Goal: Task Accomplishment & Management: Use online tool/utility

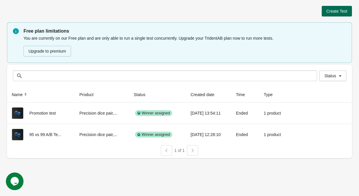
click at [338, 14] on button "Create Test" at bounding box center [337, 11] width 30 height 11
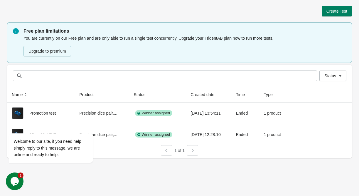
click at [18, 180] on icon "Chat widget" at bounding box center [15, 181] width 8 height 9
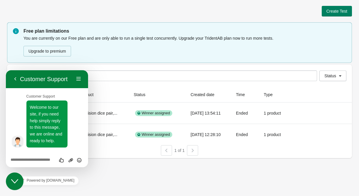
click at [16, 180] on icon "Close Chat This icon closes the chat window." at bounding box center [14, 181] width 7 height 7
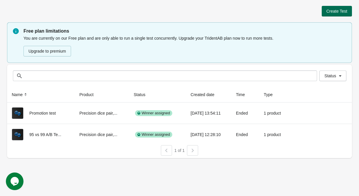
click at [338, 12] on span "Create Test" at bounding box center [336, 11] width 21 height 5
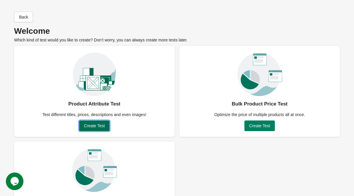
click at [98, 128] on button "Create Test" at bounding box center [94, 125] width 30 height 11
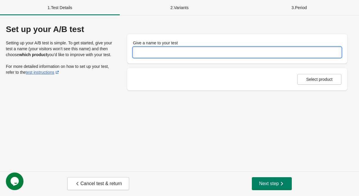
click at [148, 55] on input "Give a name to your test" at bounding box center [237, 52] width 208 height 11
type input "**********"
click at [322, 78] on span "Select product" at bounding box center [319, 79] width 26 height 5
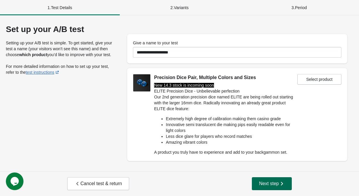
click at [275, 183] on span "Next step" at bounding box center [272, 183] width 26 height 6
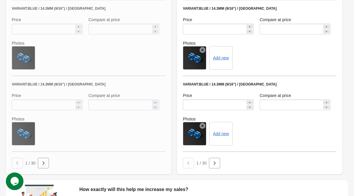
scroll to position [465, 0]
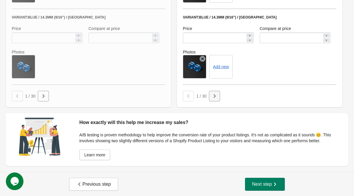
click at [217, 95] on icon "button" at bounding box center [215, 96] width 6 height 6
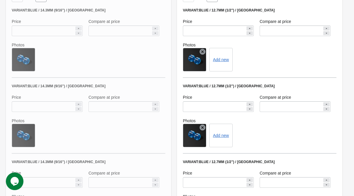
scroll to position [289, 0]
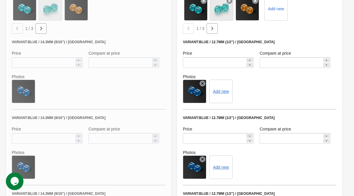
click at [204, 82] on icon at bounding box center [203, 83] width 6 height 6
click at [200, 89] on button "Add new" at bounding box center [198, 91] width 16 height 5
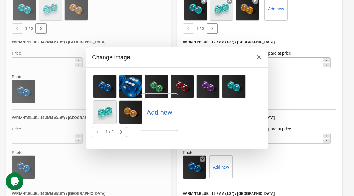
click at [160, 112] on label "Add new" at bounding box center [160, 111] width 26 height 9
click at [0, 0] on input "Add new" at bounding box center [0, 0] width 0 height 0
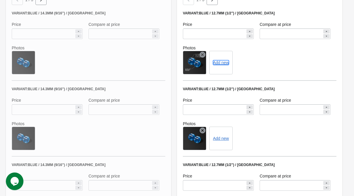
scroll to position [348, 0]
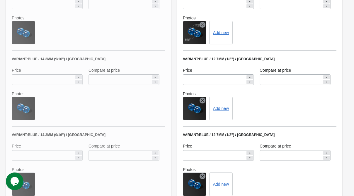
click at [202, 103] on div at bounding box center [194, 108] width 23 height 23
click at [202, 101] on icon at bounding box center [203, 100] width 6 height 6
click at [202, 177] on icon at bounding box center [203, 176] width 6 height 6
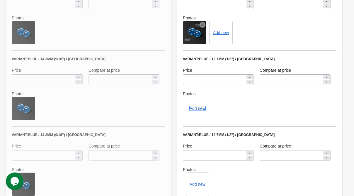
click at [202, 110] on button "Add new" at bounding box center [198, 108] width 16 height 5
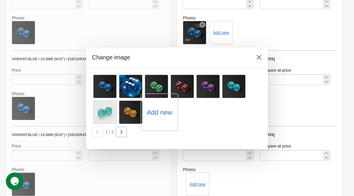
click at [162, 113] on label "Add new" at bounding box center [160, 111] width 26 height 9
click at [0, 0] on input "Add new" at bounding box center [0, 0] width 0 height 0
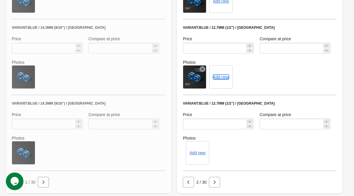
scroll to position [407, 0]
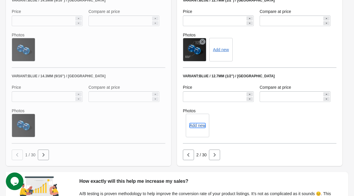
click at [197, 124] on button "Add new" at bounding box center [198, 125] width 16 height 5
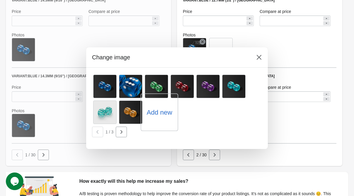
click at [160, 113] on label "Add new" at bounding box center [160, 111] width 26 height 9
click at [0, 0] on input "Add new" at bounding box center [0, 0] width 0 height 0
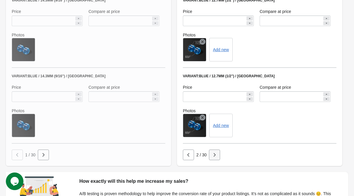
click at [214, 153] on icon "button" at bounding box center [215, 155] width 6 height 6
click at [213, 152] on icon "button" at bounding box center [215, 155] width 6 height 6
click at [216, 152] on icon "button" at bounding box center [215, 155] width 6 height 6
drag, startPoint x: 215, startPoint y: 154, endPoint x: 219, endPoint y: 151, distance: 5.2
click at [217, 153] on icon "button" at bounding box center [215, 155] width 6 height 6
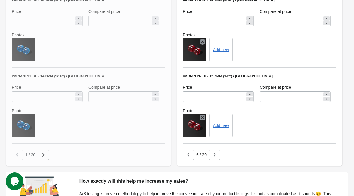
click at [203, 118] on icon at bounding box center [203, 117] width 6 height 6
click at [200, 125] on button "Add new" at bounding box center [198, 125] width 16 height 5
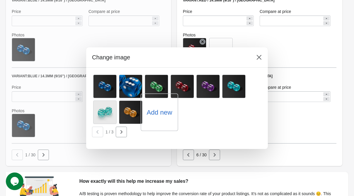
click at [158, 115] on label "Add new" at bounding box center [160, 111] width 26 height 9
click at [0, 0] on input "Add new" at bounding box center [0, 0] width 0 height 0
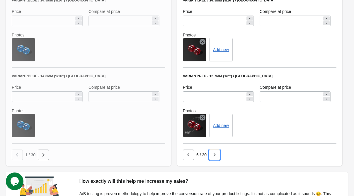
drag, startPoint x: 218, startPoint y: 154, endPoint x: 236, endPoint y: 143, distance: 20.9
click at [218, 153] on button "button" at bounding box center [214, 154] width 11 height 11
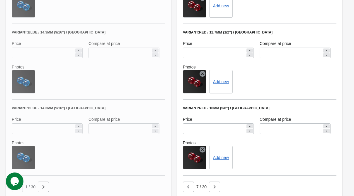
scroll to position [348, 0]
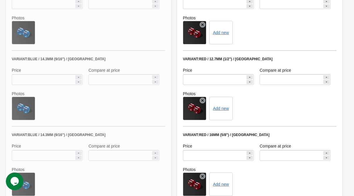
click at [202, 25] on icon at bounding box center [203, 25] width 6 height 6
click at [202, 98] on icon at bounding box center [203, 100] width 6 height 6
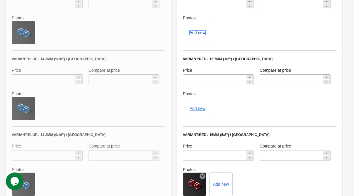
click at [195, 31] on button "Add new" at bounding box center [198, 32] width 16 height 5
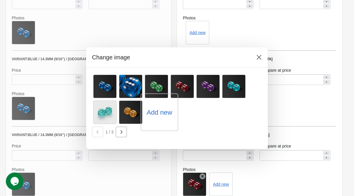
click at [157, 112] on label "Add new" at bounding box center [160, 111] width 26 height 9
click at [0, 0] on input "Add new" at bounding box center [0, 0] width 0 height 0
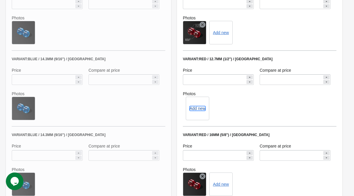
click at [202, 109] on button "Add new" at bounding box center [198, 108] width 16 height 5
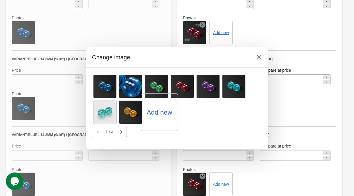
click at [159, 109] on label "Add new" at bounding box center [160, 111] width 26 height 9
click at [0, 0] on input "Add new" at bounding box center [0, 0] width 0 height 0
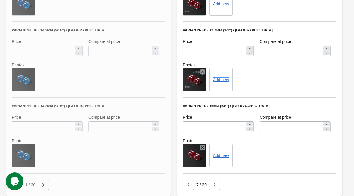
scroll to position [407, 0]
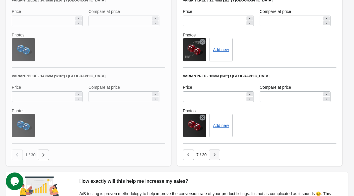
click at [214, 153] on icon "button" at bounding box center [215, 155] width 2 height 4
click at [218, 156] on button "button" at bounding box center [214, 154] width 11 height 11
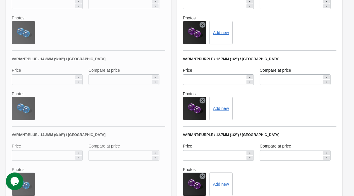
click at [200, 100] on div at bounding box center [194, 108] width 23 height 23
click at [204, 100] on icon at bounding box center [203, 100] width 6 height 6
drag, startPoint x: 205, startPoint y: 176, endPoint x: 198, endPoint y: 129, distance: 47.5
click at [205, 175] on icon at bounding box center [203, 176] width 6 height 6
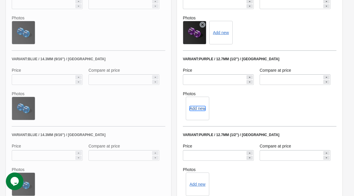
click at [201, 109] on button "Add new" at bounding box center [198, 108] width 16 height 5
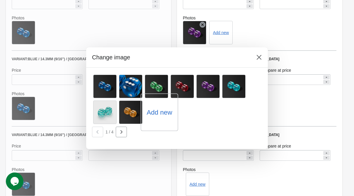
click at [165, 112] on label "Add new" at bounding box center [160, 111] width 26 height 9
click at [0, 0] on input "Add new" at bounding box center [0, 0] width 0 height 0
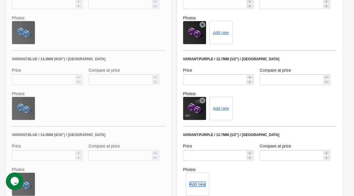
click at [195, 186] on button "Add new" at bounding box center [198, 184] width 16 height 5
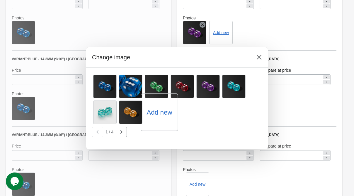
click at [151, 111] on label "Add new" at bounding box center [160, 111] width 26 height 9
click at [0, 0] on input "Add new" at bounding box center [0, 0] width 0 height 0
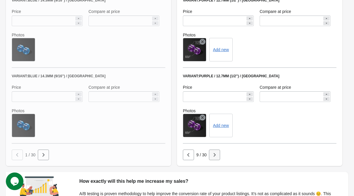
click at [214, 157] on button "button" at bounding box center [214, 154] width 11 height 11
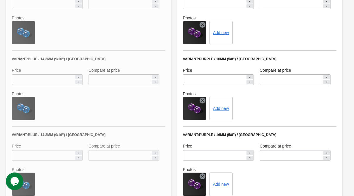
scroll to position [289, 0]
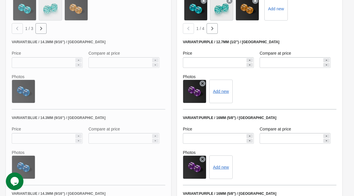
click at [203, 85] on icon at bounding box center [203, 83] width 6 height 6
click at [200, 92] on button "Add new" at bounding box center [198, 91] width 16 height 5
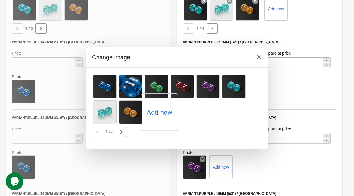
click at [158, 112] on label "Add new" at bounding box center [160, 111] width 26 height 9
click at [0, 0] on input "Add new" at bounding box center [0, 0] width 0 height 0
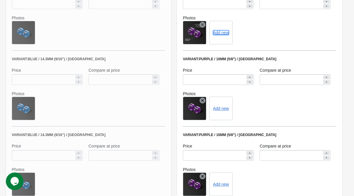
scroll to position [407, 0]
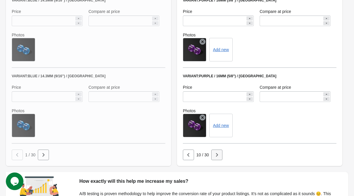
click at [220, 152] on button "button" at bounding box center [217, 154] width 11 height 11
click at [220, 153] on icon "button" at bounding box center [217, 155] width 6 height 6
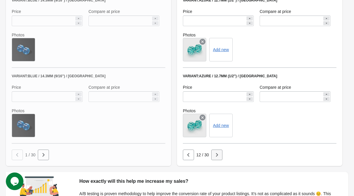
click at [220, 153] on icon "button" at bounding box center [217, 155] width 6 height 6
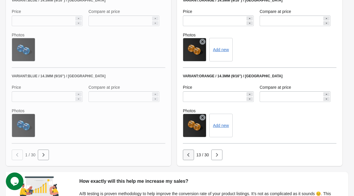
click at [190, 154] on icon "button" at bounding box center [189, 155] width 6 height 6
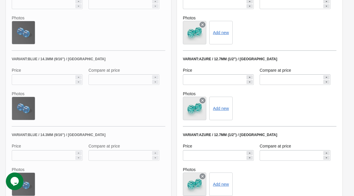
scroll to position [289, 0]
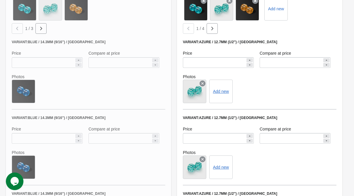
click at [203, 85] on icon at bounding box center [203, 83] width 6 height 6
click at [199, 92] on button "Add new" at bounding box center [198, 91] width 16 height 5
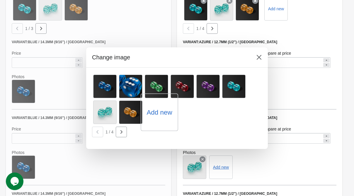
click at [152, 113] on label "Add new" at bounding box center [160, 111] width 26 height 9
click at [0, 0] on input "Add new" at bounding box center [0, 0] width 0 height 0
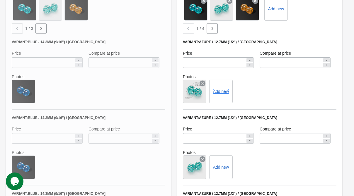
scroll to position [348, 0]
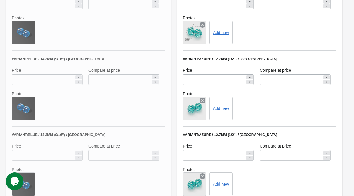
click at [203, 103] on icon at bounding box center [203, 100] width 6 height 6
drag, startPoint x: 204, startPoint y: 175, endPoint x: 206, endPoint y: 168, distance: 7.6
click at [204, 175] on icon at bounding box center [203, 176] width 6 height 6
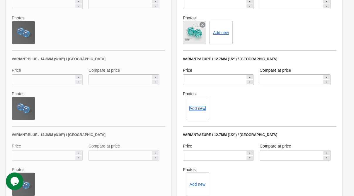
click at [200, 109] on button "Add new" at bounding box center [198, 108] width 16 height 5
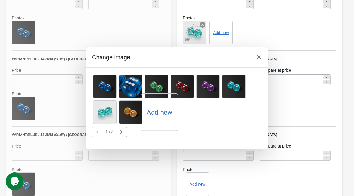
click at [158, 108] on label "Add new" at bounding box center [160, 111] width 26 height 9
click at [0, 0] on input "Add new" at bounding box center [0, 0] width 0 height 0
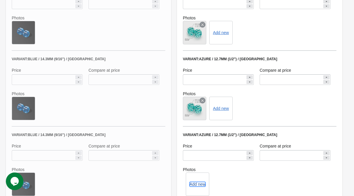
click at [195, 183] on button "Add new" at bounding box center [198, 184] width 16 height 5
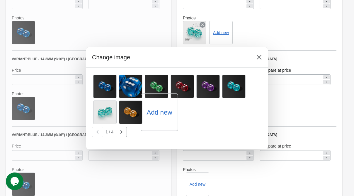
click at [155, 113] on label "Add new" at bounding box center [160, 111] width 26 height 9
click at [0, 0] on input "Add new" at bounding box center [0, 0] width 0 height 0
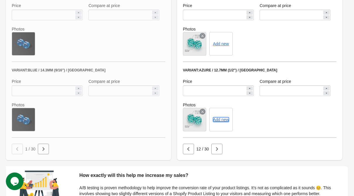
scroll to position [465, 0]
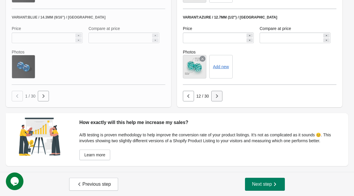
click at [217, 94] on icon "button" at bounding box center [217, 96] width 2 height 4
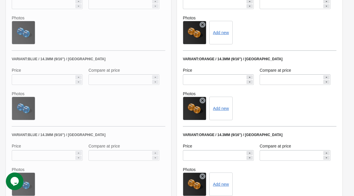
scroll to position [407, 0]
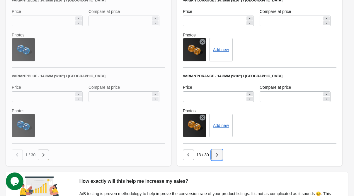
drag, startPoint x: 216, startPoint y: 158, endPoint x: 220, endPoint y: 153, distance: 6.0
click at [216, 157] on button "button" at bounding box center [217, 154] width 11 height 11
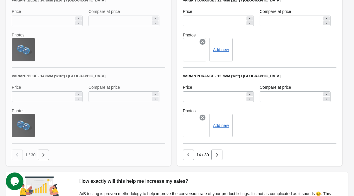
scroll to position [348, 0]
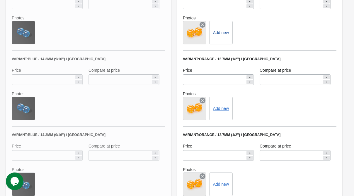
drag, startPoint x: 203, startPoint y: 26, endPoint x: 203, endPoint y: 30, distance: 4.1
click at [203, 26] on icon at bounding box center [203, 25] width 6 height 6
click at [204, 99] on icon at bounding box center [203, 100] width 6 height 6
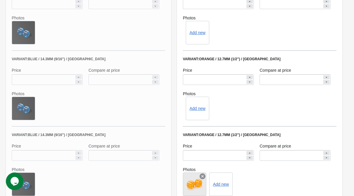
click at [204, 175] on icon at bounding box center [203, 176] width 6 height 6
click at [197, 32] on button "Add new" at bounding box center [198, 32] width 16 height 5
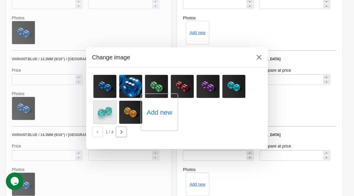
click at [162, 114] on label "Add new" at bounding box center [160, 111] width 26 height 9
click at [0, 0] on input "Add new" at bounding box center [0, 0] width 0 height 0
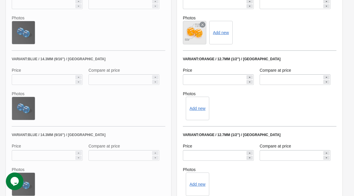
click at [194, 111] on div "Add new" at bounding box center [197, 108] width 23 height 23
click at [201, 109] on button "Add new" at bounding box center [198, 108] width 16 height 5
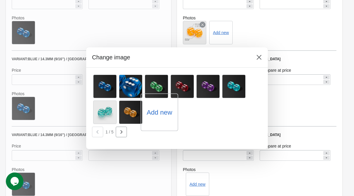
click at [162, 110] on label "Add new" at bounding box center [160, 111] width 26 height 9
click at [0, 0] on input "Add new" at bounding box center [0, 0] width 0 height 0
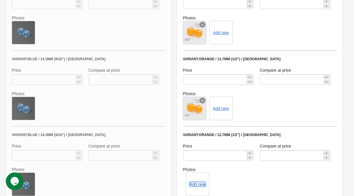
click at [193, 185] on button "Add new" at bounding box center [198, 184] width 16 height 5
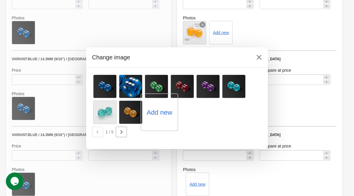
click at [158, 112] on label "Add new" at bounding box center [160, 111] width 26 height 9
click at [0, 0] on input "Add new" at bounding box center [0, 0] width 0 height 0
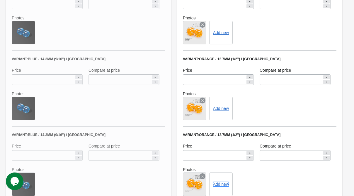
scroll to position [407, 0]
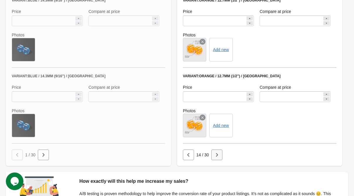
click at [216, 157] on button "button" at bounding box center [217, 154] width 11 height 11
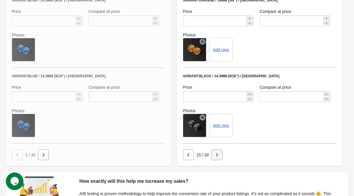
click at [221, 155] on button "button" at bounding box center [217, 154] width 11 height 11
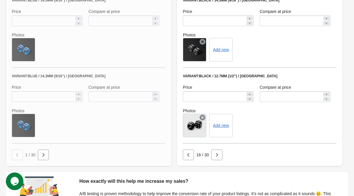
click at [206, 118] on icon at bounding box center [203, 117] width 6 height 6
click at [202, 126] on button "Add new" at bounding box center [198, 125] width 16 height 5
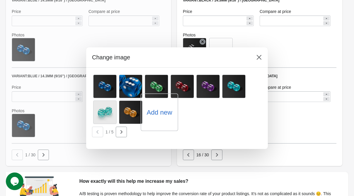
click at [160, 113] on label "Add new" at bounding box center [160, 111] width 26 height 9
click at [0, 0] on input "Add new" at bounding box center [0, 0] width 0 height 0
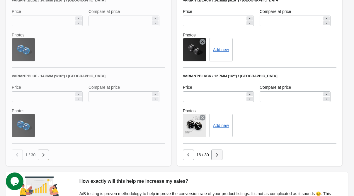
click at [221, 155] on button "button" at bounding box center [217, 154] width 11 height 11
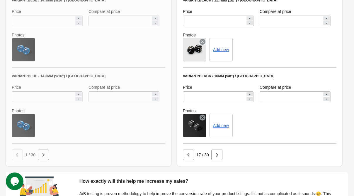
scroll to position [348, 0]
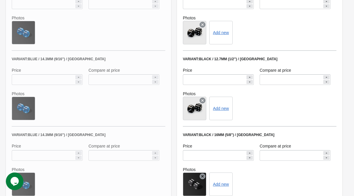
click at [199, 23] on div at bounding box center [194, 32] width 23 height 23
click at [201, 24] on icon at bounding box center [203, 25] width 6 height 6
click at [204, 99] on icon at bounding box center [203, 100] width 6 height 6
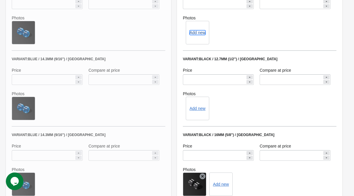
click at [201, 32] on button "Add new" at bounding box center [198, 32] width 16 height 5
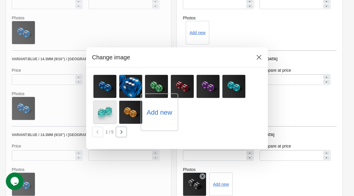
click at [156, 119] on div "Add new" at bounding box center [160, 112] width 38 height 38
click at [158, 112] on label "Add new" at bounding box center [160, 111] width 26 height 9
click at [0, 0] on input "Add new" at bounding box center [0, 0] width 0 height 0
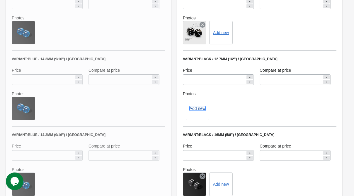
click at [198, 108] on button "Add new" at bounding box center [198, 108] width 16 height 5
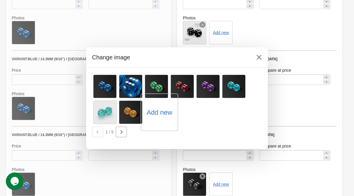
click at [158, 107] on div "Add new" at bounding box center [160, 112] width 38 height 38
click at [158, 113] on label "Add new" at bounding box center [160, 111] width 26 height 9
click at [0, 0] on input "Add new" at bounding box center [0, 0] width 0 height 0
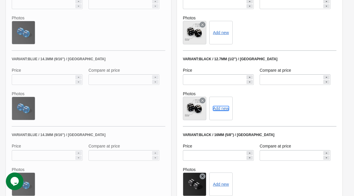
scroll to position [407, 0]
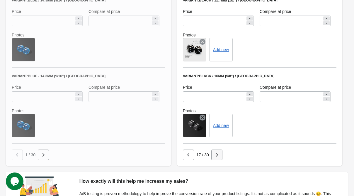
click at [217, 155] on icon "button" at bounding box center [217, 155] width 2 height 4
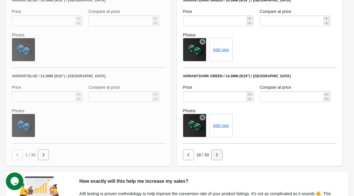
click at [216, 158] on button "button" at bounding box center [217, 154] width 11 height 11
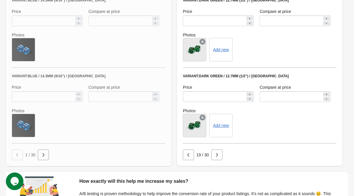
scroll to position [348, 0]
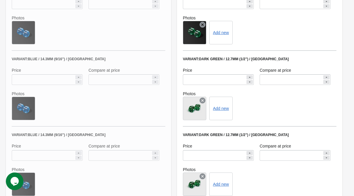
click at [206, 103] on div at bounding box center [194, 108] width 23 height 23
click at [204, 103] on div at bounding box center [194, 108] width 23 height 23
click at [203, 98] on icon at bounding box center [203, 100] width 6 height 6
click at [205, 176] on icon at bounding box center [203, 176] width 6 height 6
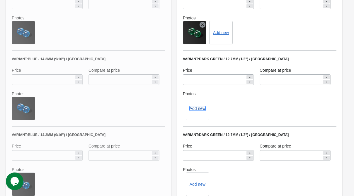
click at [197, 110] on button "Add new" at bounding box center [198, 108] width 16 height 5
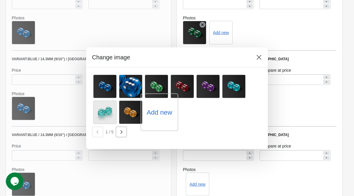
click at [160, 110] on label "Add new" at bounding box center [160, 111] width 26 height 9
click at [0, 0] on input "Add new" at bounding box center [0, 0] width 0 height 0
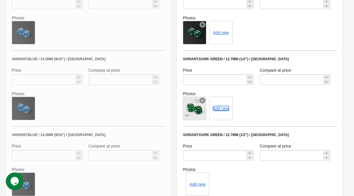
scroll to position [407, 0]
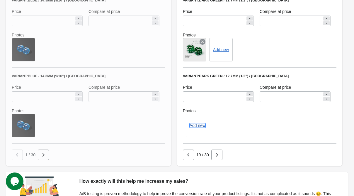
click at [195, 125] on button "Add new" at bounding box center [198, 125] width 16 height 5
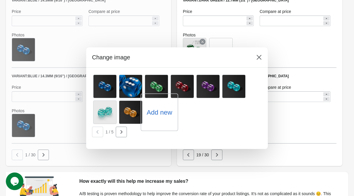
click at [166, 114] on label "Add new" at bounding box center [160, 111] width 26 height 9
click at [0, 0] on input "Add new" at bounding box center [0, 0] width 0 height 0
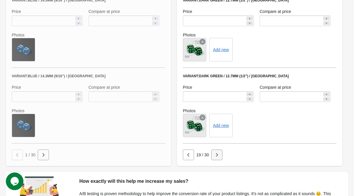
click at [214, 157] on button "button" at bounding box center [217, 154] width 11 height 11
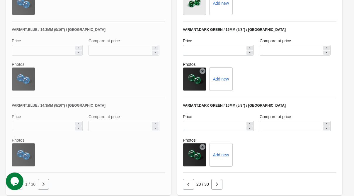
scroll to position [348, 0]
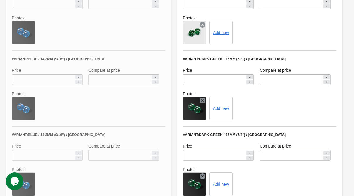
click at [202, 26] on icon at bounding box center [203, 25] width 6 height 6
click at [195, 34] on button "Add new" at bounding box center [198, 32] width 16 height 5
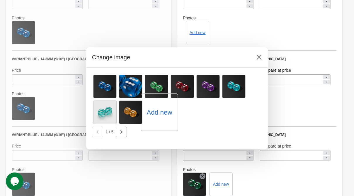
click at [160, 114] on label "Add new" at bounding box center [160, 111] width 26 height 9
click at [0, 0] on input "Add new" at bounding box center [0, 0] width 0 height 0
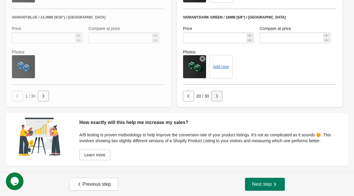
click at [217, 96] on icon "button" at bounding box center [217, 96] width 2 height 4
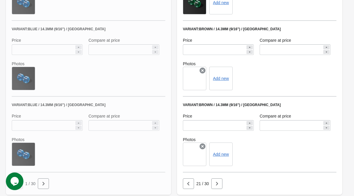
scroll to position [407, 0]
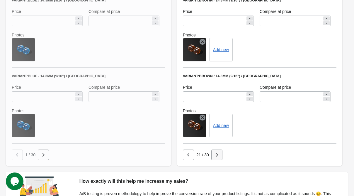
click at [216, 151] on button "button" at bounding box center [217, 154] width 11 height 11
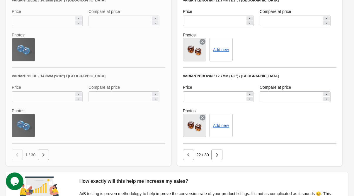
click at [205, 40] on icon at bounding box center [203, 42] width 6 height 6
click at [203, 118] on icon at bounding box center [203, 117] width 6 height 6
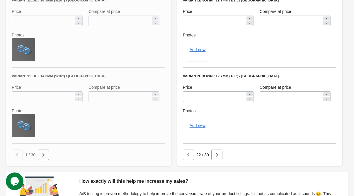
click at [192, 45] on div "Add new" at bounding box center [197, 49] width 23 height 23
click at [195, 48] on button "Add new" at bounding box center [198, 49] width 16 height 5
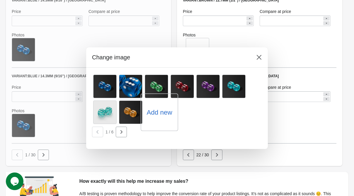
click at [163, 116] on label "Add new" at bounding box center [160, 111] width 26 height 9
click at [0, 0] on input "Add new" at bounding box center [0, 0] width 0 height 0
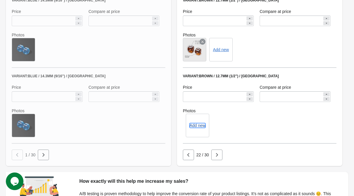
click at [195, 125] on button "Add new" at bounding box center [198, 125] width 16 height 5
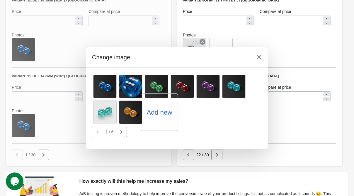
click at [159, 114] on label "Add new" at bounding box center [160, 111] width 26 height 9
click at [0, 0] on input "Add new" at bounding box center [0, 0] width 0 height 0
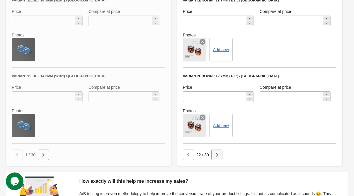
click at [216, 154] on icon "button" at bounding box center [217, 155] width 6 height 6
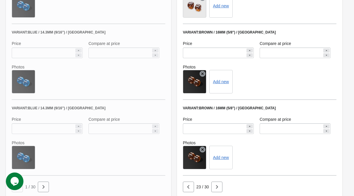
scroll to position [348, 0]
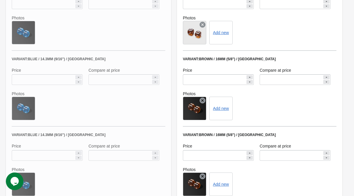
click at [202, 24] on icon at bounding box center [203, 25] width 6 height 6
click at [196, 34] on button "Add new" at bounding box center [198, 32] width 16 height 5
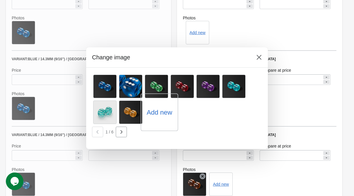
click at [156, 114] on label "Add new" at bounding box center [160, 111] width 26 height 9
click at [0, 0] on input "Add new" at bounding box center [0, 0] width 0 height 0
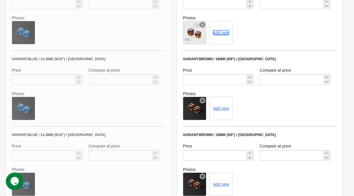
scroll to position [465, 0]
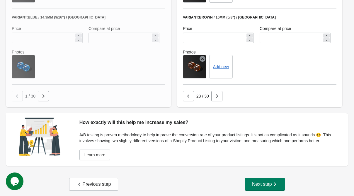
click at [217, 99] on button "button" at bounding box center [217, 96] width 11 height 11
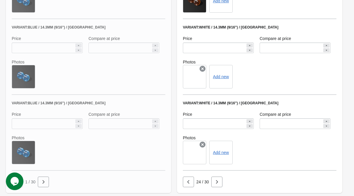
scroll to position [407, 0]
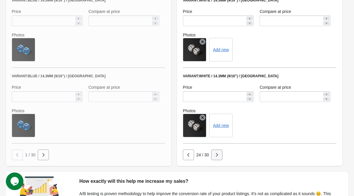
click at [220, 152] on button "button" at bounding box center [217, 154] width 11 height 11
click at [205, 42] on icon at bounding box center [203, 42] width 6 height 6
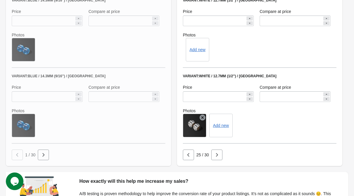
click at [202, 114] on icon at bounding box center [203, 117] width 6 height 6
click at [202, 114] on div "Add new" at bounding box center [197, 125] width 23 height 23
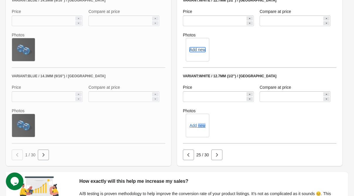
click at [198, 49] on button "Add new" at bounding box center [198, 49] width 16 height 5
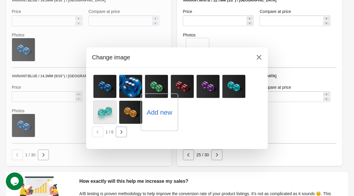
click at [160, 113] on label "Add new" at bounding box center [160, 111] width 26 height 9
click at [0, 0] on input "Add new" at bounding box center [0, 0] width 0 height 0
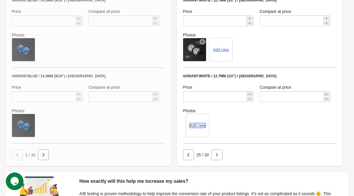
click at [199, 125] on button "Add new" at bounding box center [198, 125] width 16 height 5
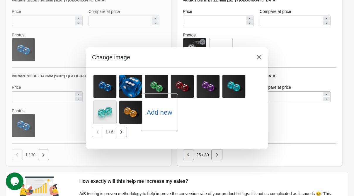
click at [155, 114] on label "Add new" at bounding box center [160, 111] width 26 height 9
click at [0, 0] on input "Add new" at bounding box center [0, 0] width 0 height 0
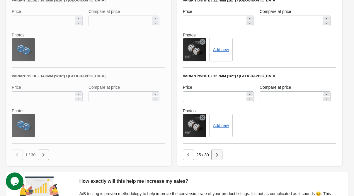
click at [219, 153] on icon "button" at bounding box center [217, 155] width 6 height 6
click at [202, 115] on icon at bounding box center [203, 117] width 6 height 6
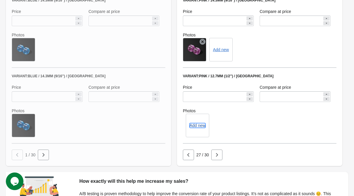
click at [199, 123] on button "Add new" at bounding box center [198, 125] width 16 height 5
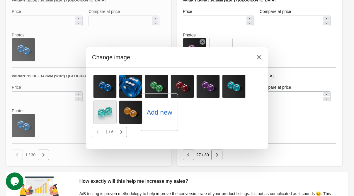
click at [163, 108] on label "Add new" at bounding box center [160, 111] width 26 height 9
click at [0, 0] on input "Add new" at bounding box center [0, 0] width 0 height 0
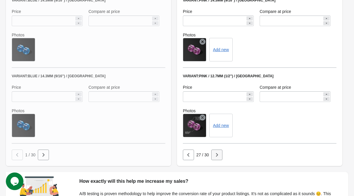
click at [215, 152] on icon "button" at bounding box center [217, 155] width 6 height 6
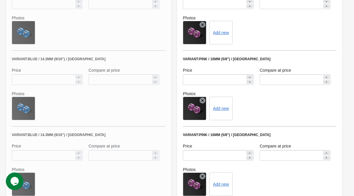
click at [203, 25] on icon at bounding box center [203, 25] width 6 height 6
click at [203, 98] on icon at bounding box center [203, 100] width 6 height 6
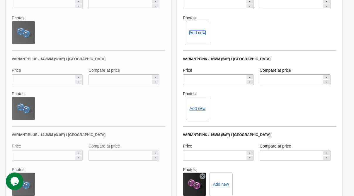
click at [193, 30] on button "Add new" at bounding box center [198, 32] width 16 height 5
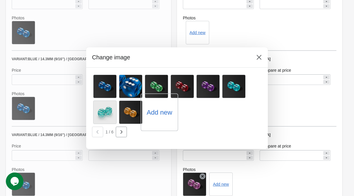
click at [165, 109] on label "Add new" at bounding box center [160, 111] width 26 height 9
click at [0, 0] on input "Add new" at bounding box center [0, 0] width 0 height 0
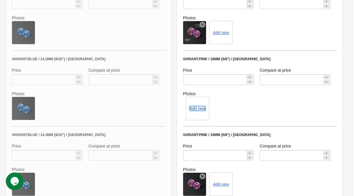
click at [193, 107] on button "Add new" at bounding box center [198, 108] width 16 height 5
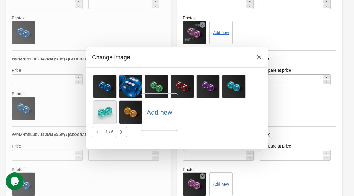
click at [156, 112] on label "Add new" at bounding box center [160, 111] width 26 height 9
click at [0, 0] on input "Add new" at bounding box center [0, 0] width 0 height 0
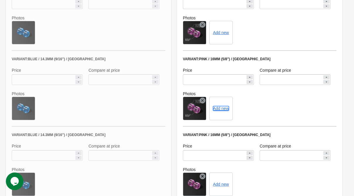
scroll to position [407, 0]
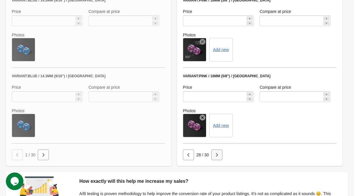
click at [216, 155] on icon "button" at bounding box center [217, 155] width 6 height 6
click at [221, 153] on button "button" at bounding box center [217, 154] width 11 height 11
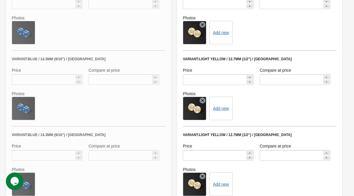
click at [203, 23] on icon at bounding box center [203, 25] width 6 height 6
click at [204, 99] on icon at bounding box center [203, 100] width 6 height 6
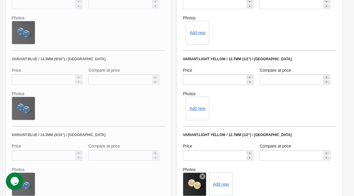
click at [203, 175] on icon at bounding box center [203, 176] width 6 height 6
click at [197, 29] on div "Add new" at bounding box center [197, 32] width 23 height 23
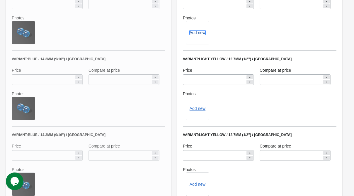
click at [197, 32] on button "Add new" at bounding box center [198, 32] width 16 height 5
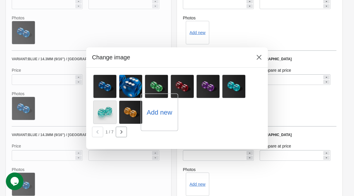
click at [159, 114] on label "Add new" at bounding box center [160, 111] width 26 height 9
click at [0, 0] on input "Add new" at bounding box center [0, 0] width 0 height 0
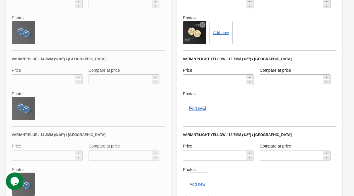
click at [200, 110] on button "Add new" at bounding box center [198, 108] width 16 height 5
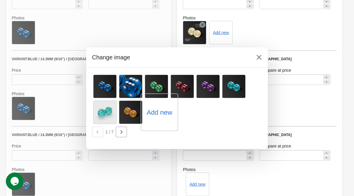
click at [160, 112] on label "Add new" at bounding box center [160, 111] width 26 height 9
click at [0, 0] on input "Add new" at bounding box center [0, 0] width 0 height 0
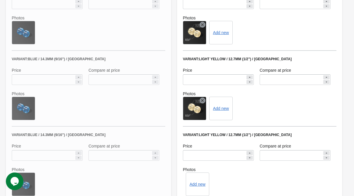
click at [198, 179] on div "Add new" at bounding box center [197, 183] width 23 height 23
click at [198, 182] on button "Add new" at bounding box center [198, 184] width 16 height 5
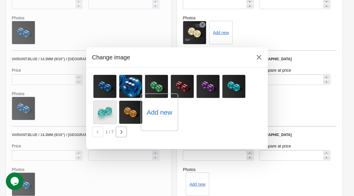
click at [157, 116] on div "Add new" at bounding box center [160, 112] width 38 height 38
click at [154, 111] on label "Add new" at bounding box center [160, 111] width 26 height 9
click at [0, 0] on input "Add new" at bounding box center [0, 0] width 0 height 0
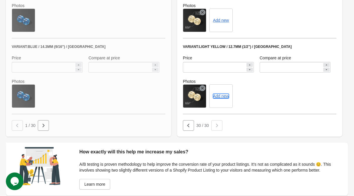
scroll to position [465, 0]
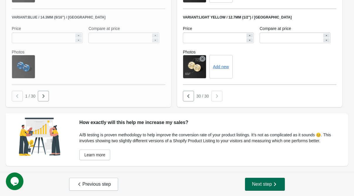
click at [261, 182] on span "Next step" at bounding box center [265, 184] width 26 height 6
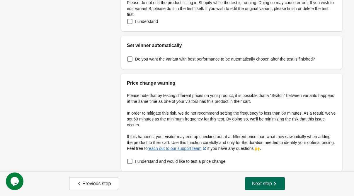
click at [261, 17] on p "Please do not edit the product listing in Shopify while the test is running. Do…" at bounding box center [232, 9] width 210 height 18
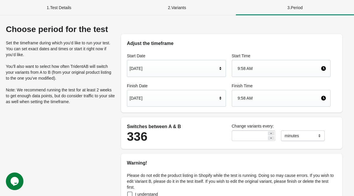
click at [192, 99] on div "[DATE]" at bounding box center [174, 97] width 88 height 11
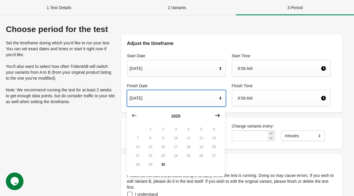
click at [218, 115] on icon "button" at bounding box center [217, 116] width 5 height 4
click at [133, 117] on icon "button" at bounding box center [134, 115] width 6 height 6
click at [217, 116] on icon "button" at bounding box center [218, 115] width 6 height 6
click at [164, 158] on button "21" at bounding box center [163, 155] width 13 height 9
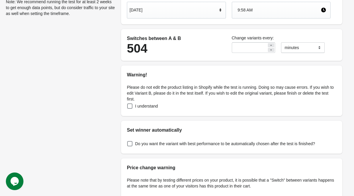
scroll to position [117, 0]
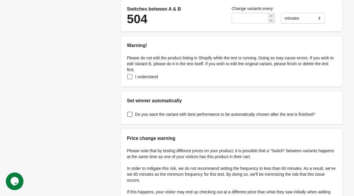
click at [133, 76] on label "I understand" at bounding box center [142, 76] width 31 height 8
click at [148, 113] on span "Do you want the variant with best performance to be automatically chosen after …" at bounding box center [225, 114] width 180 height 6
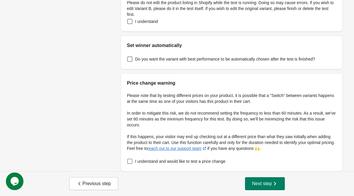
drag, startPoint x: 168, startPoint y: 163, endPoint x: 174, endPoint y: 161, distance: 5.8
click at [169, 163] on span "I understand and would like to test a price change" at bounding box center [180, 161] width 90 height 6
click at [204, 162] on span "I understand and would like to test a price change" at bounding box center [180, 161] width 90 height 6
click at [259, 181] on span "Next step" at bounding box center [265, 183] width 26 height 6
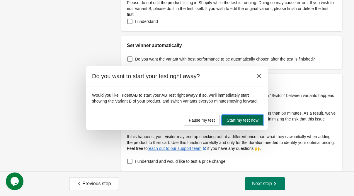
click at [237, 118] on span "Start my test now" at bounding box center [243, 120] width 32 height 5
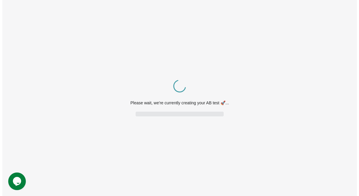
scroll to position [0, 0]
